Goal: Task Accomplishment & Management: Use online tool/utility

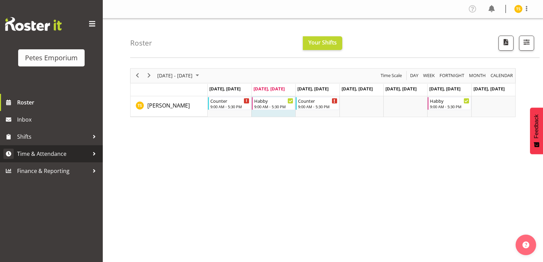
click at [55, 156] on span "Time & Attendance" at bounding box center [53, 154] width 72 height 10
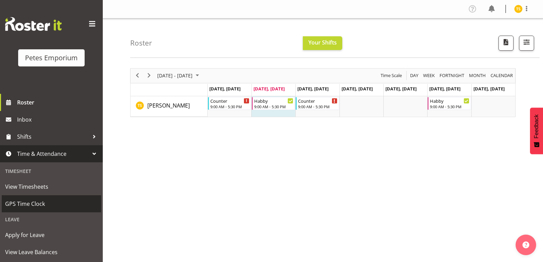
click at [30, 204] on span "GPS Time Clock" at bounding box center [51, 204] width 92 height 10
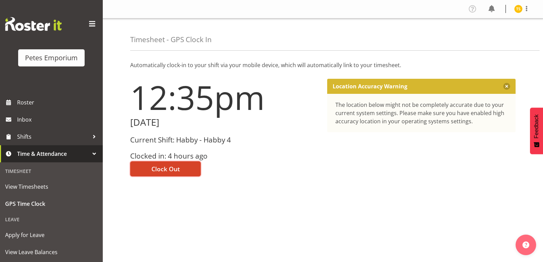
click at [142, 165] on button "Clock Out" at bounding box center [165, 168] width 71 height 15
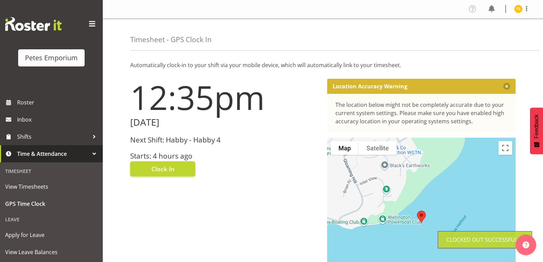
click at [518, 11] on img at bounding box center [518, 9] width 8 height 8
click at [491, 38] on link "Log Out" at bounding box center [498, 36] width 66 height 12
